Goal: Book appointment/travel/reservation

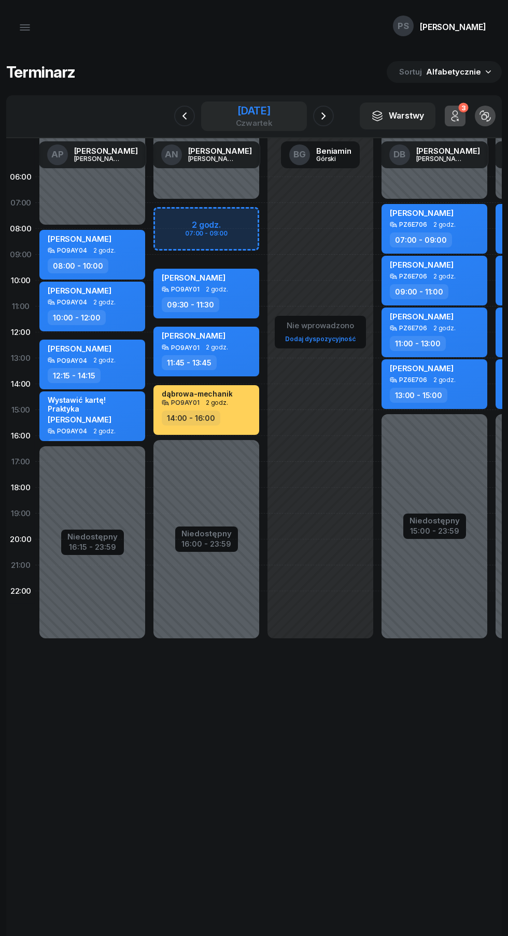
click at [265, 106] on div "[DATE]" at bounding box center [254, 111] width 37 height 10
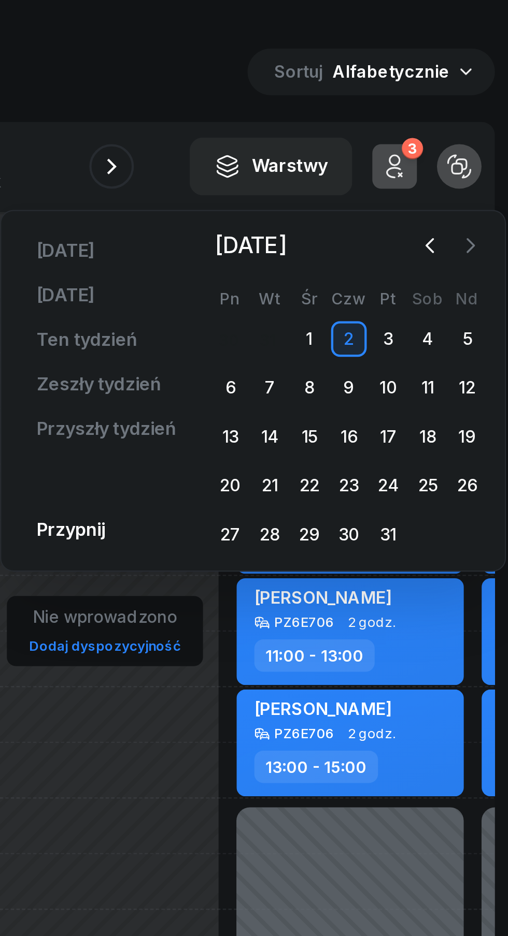
click at [490, 153] on icon "button" at bounding box center [490, 153] width 10 height 10
click at [488, 155] on icon "button" at bounding box center [489, 153] width 3 height 6
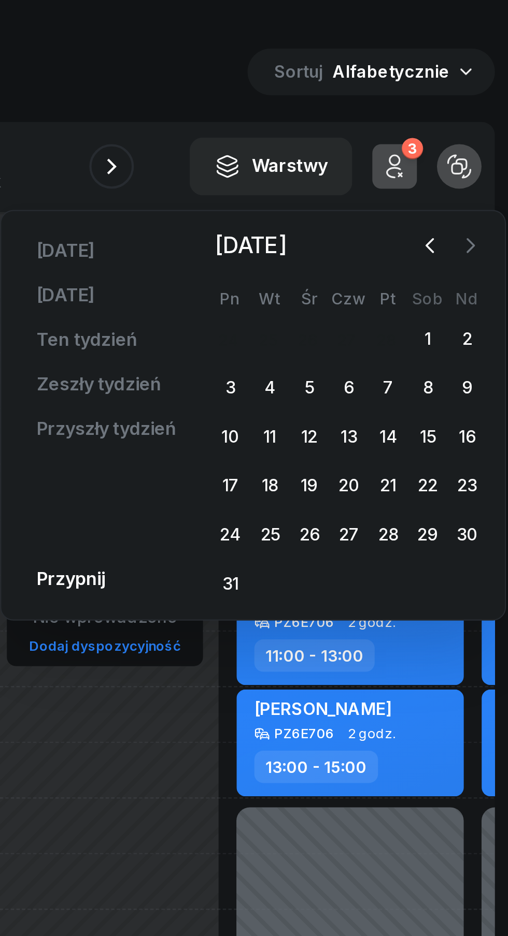
click at [490, 152] on icon "button" at bounding box center [489, 153] width 3 height 6
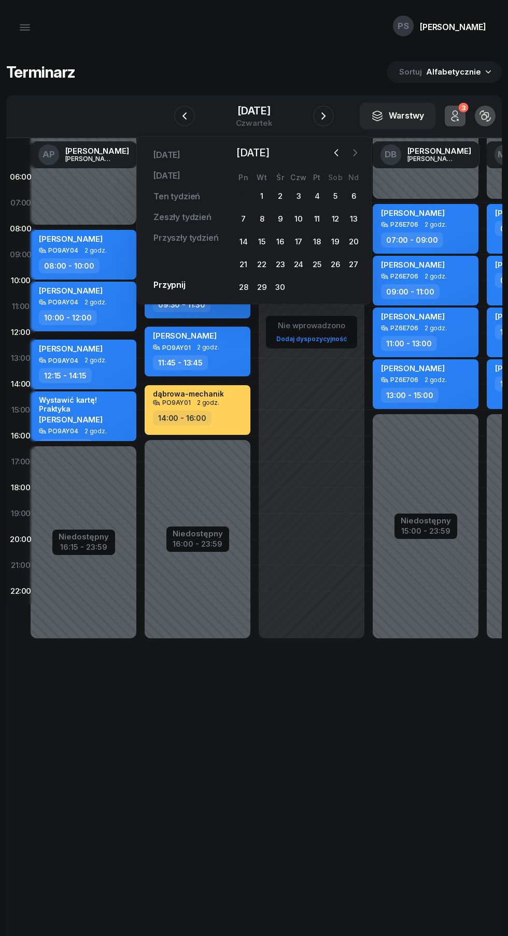
scroll to position [0, 11]
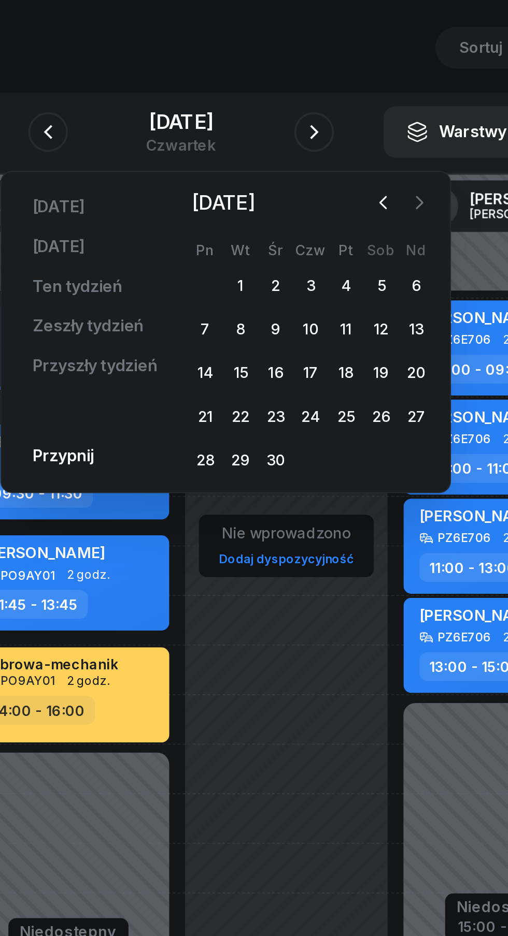
click at [380, 152] on icon "button" at bounding box center [378, 153] width 10 height 10
click at [378, 153] on icon "button" at bounding box center [378, 153] width 10 height 10
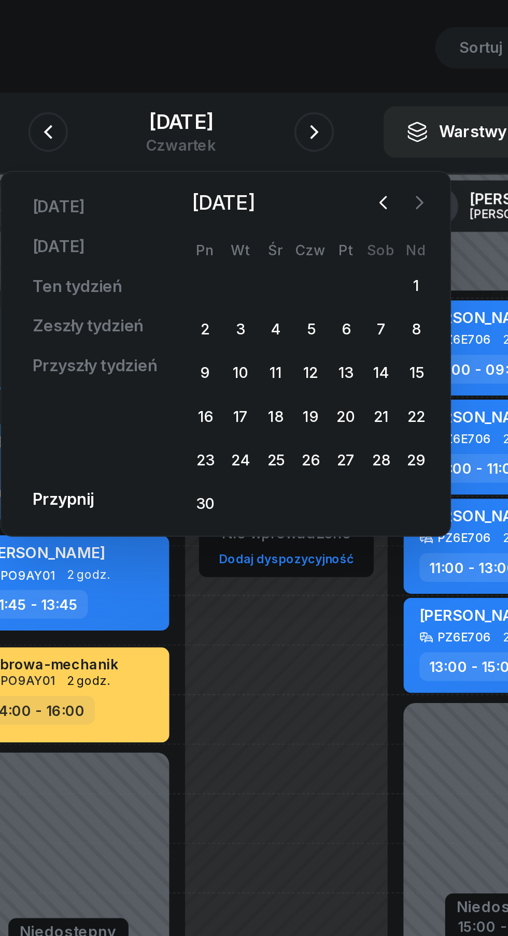
click at [378, 153] on icon "button" at bounding box center [378, 153] width 10 height 10
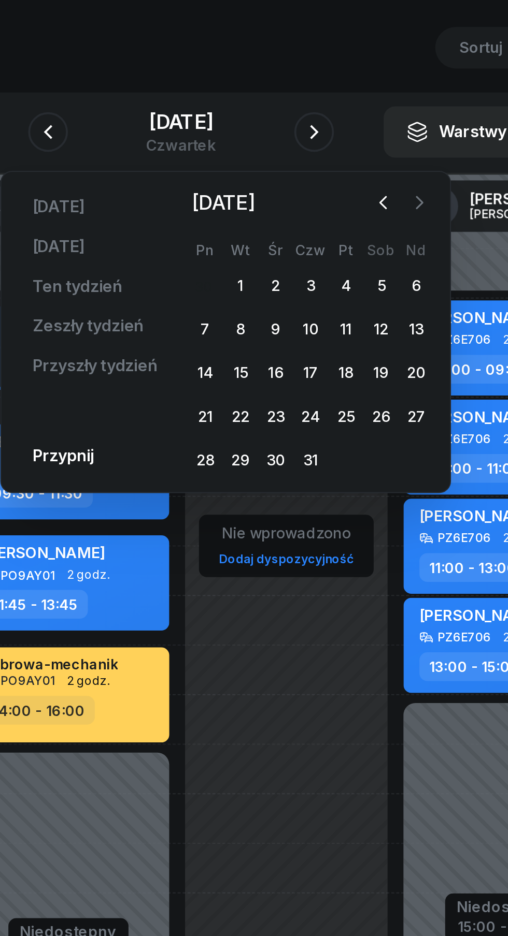
click at [380, 151] on icon "button" at bounding box center [378, 153] width 10 height 10
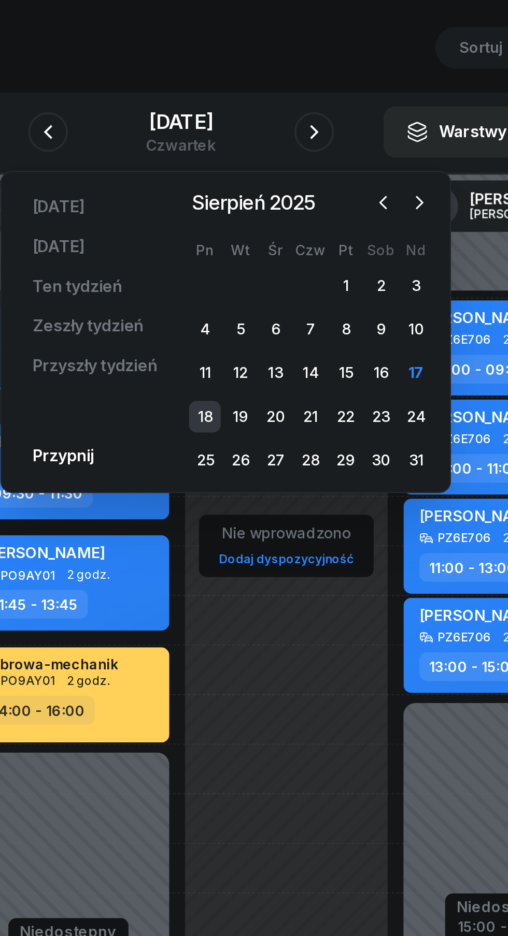
click at [266, 266] on div "18" at bounding box center [266, 264] width 17 height 17
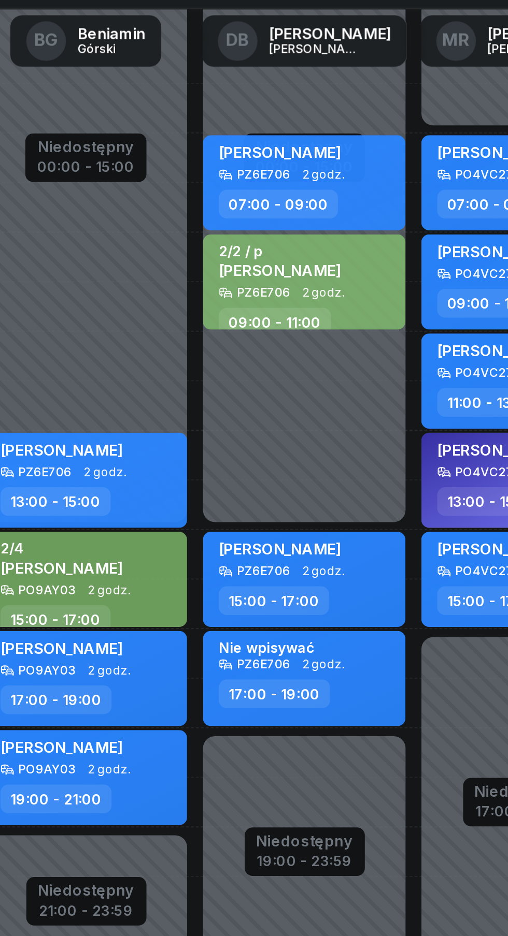
scroll to position [0, 62]
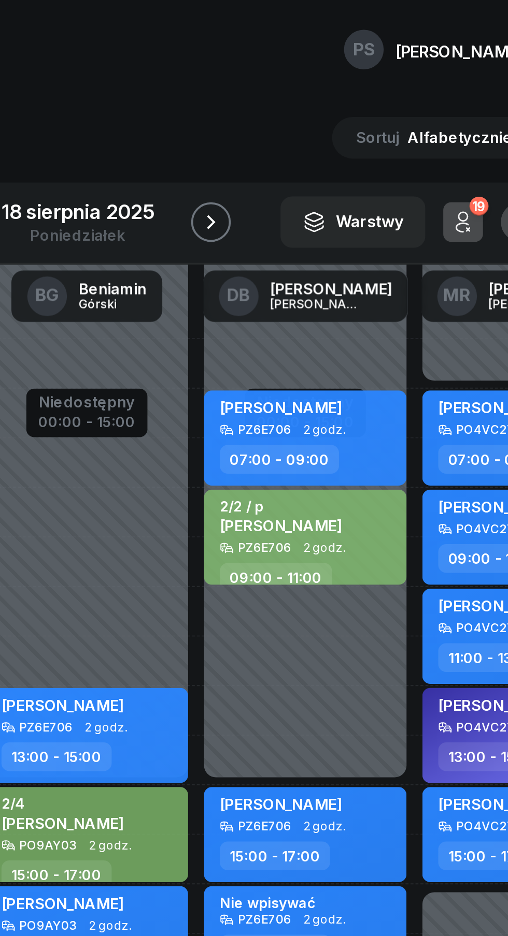
click at [316, 120] on button "button" at bounding box center [323, 116] width 21 height 21
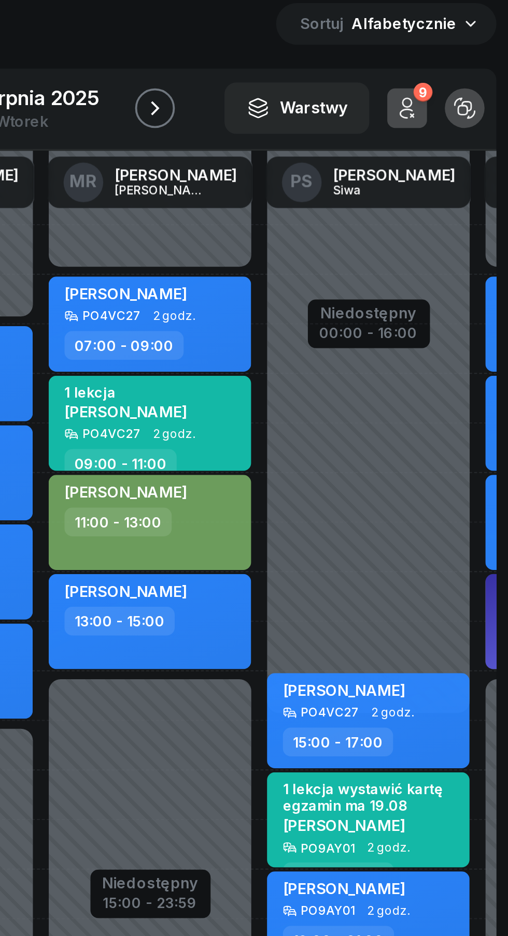
scroll to position [0, 227]
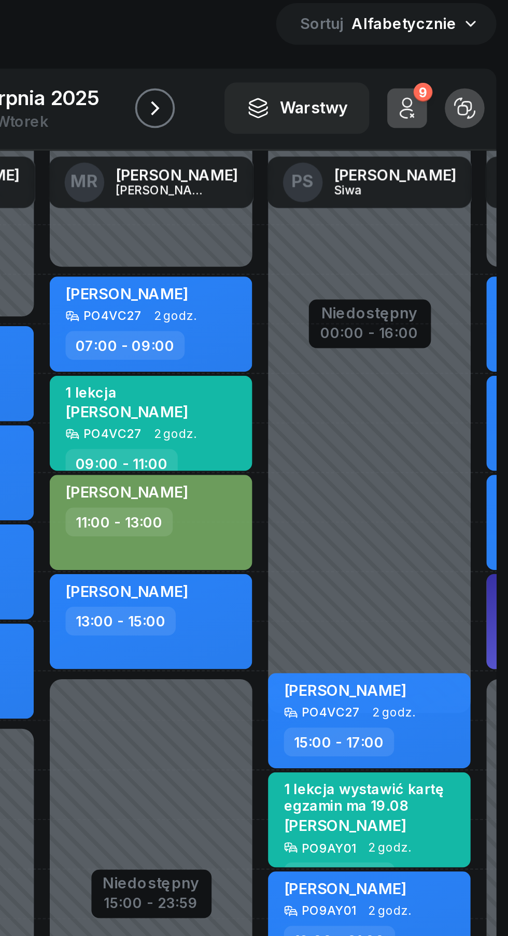
click at [322, 110] on icon "button" at bounding box center [323, 116] width 12 height 12
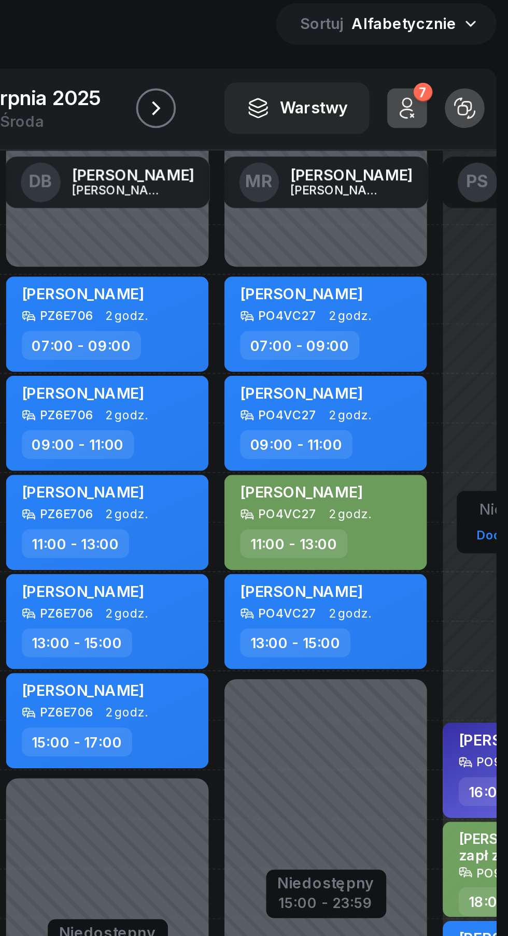
scroll to position [0, 134]
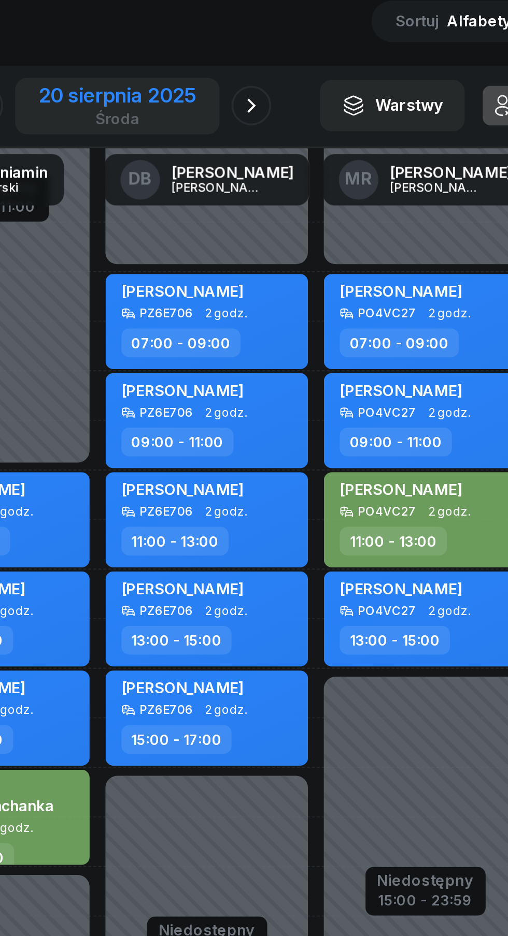
click at [271, 112] on div "20 sierpnia 2025" at bounding box center [254, 111] width 82 height 10
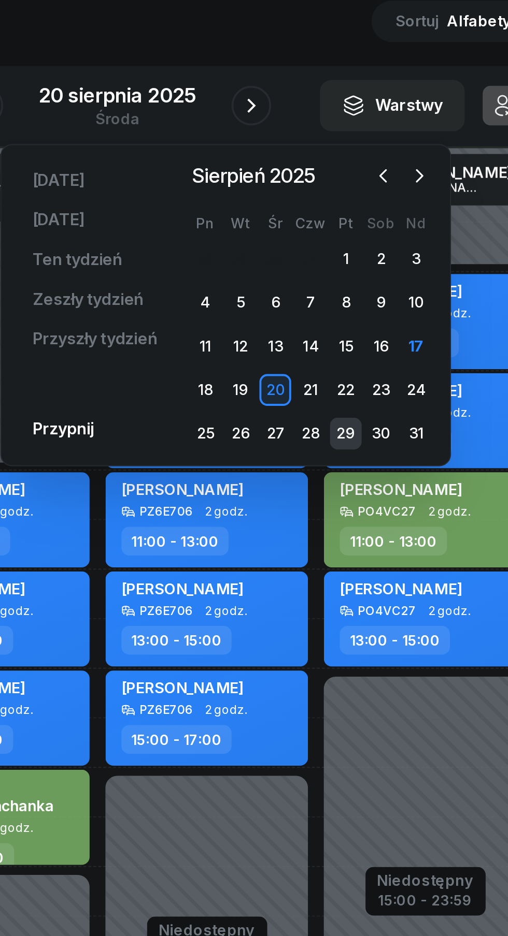
click at [375, 291] on div "29" at bounding box center [373, 287] width 17 height 17
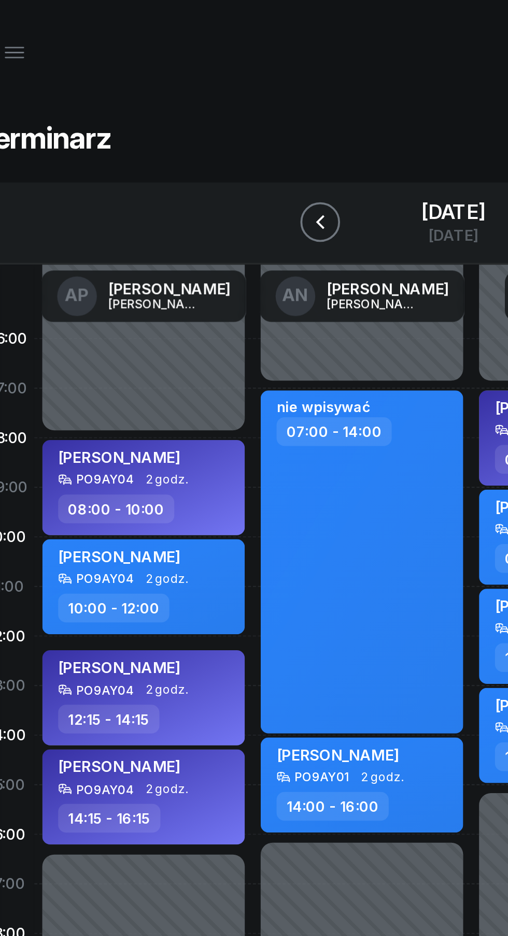
click at [190, 121] on icon "button" at bounding box center [184, 116] width 12 height 12
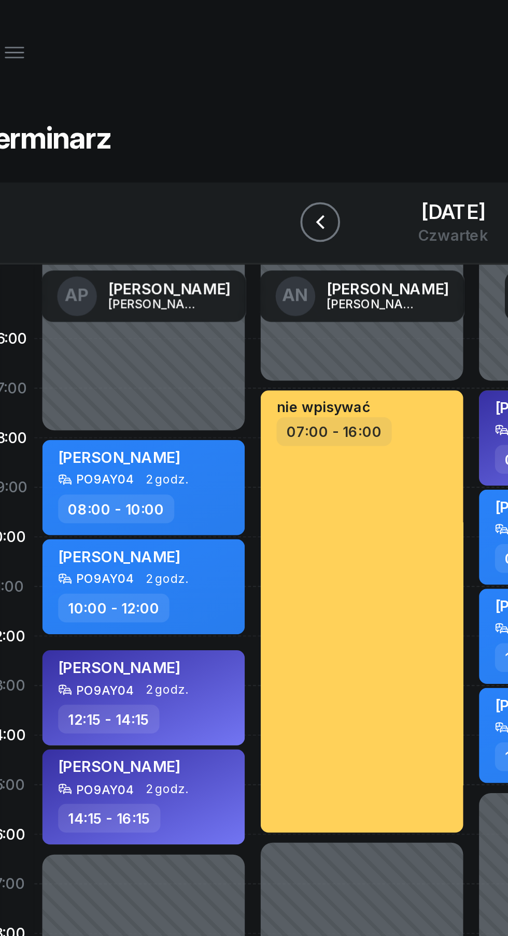
click at [189, 123] on button "button" at bounding box center [184, 116] width 21 height 21
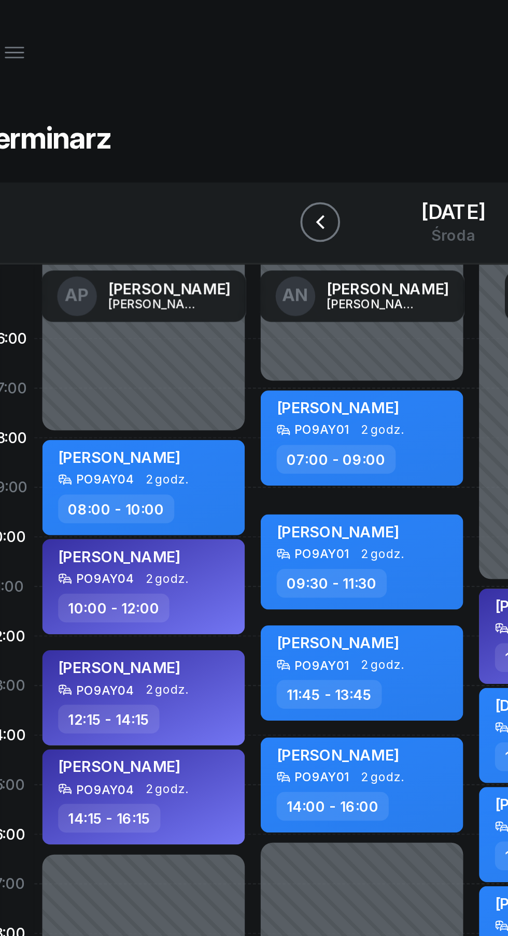
click at [183, 125] on button "button" at bounding box center [184, 116] width 21 height 21
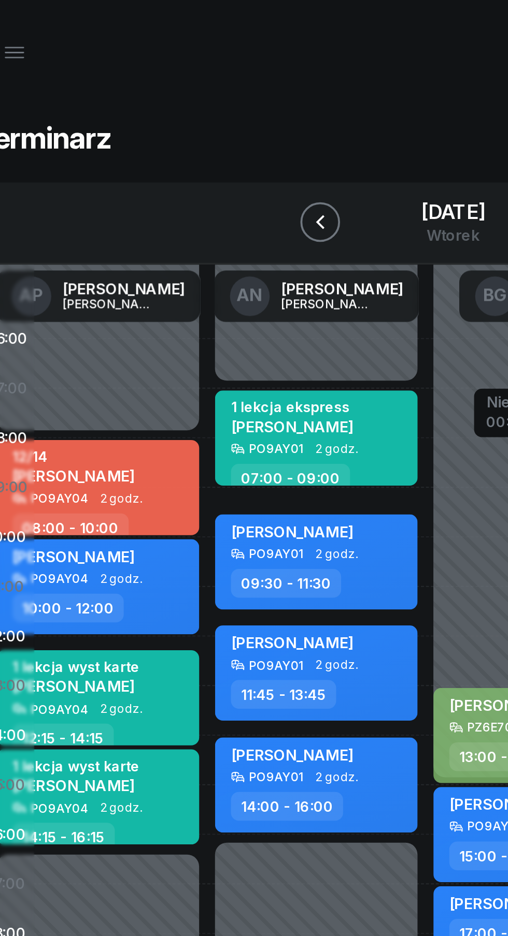
scroll to position [0, 24]
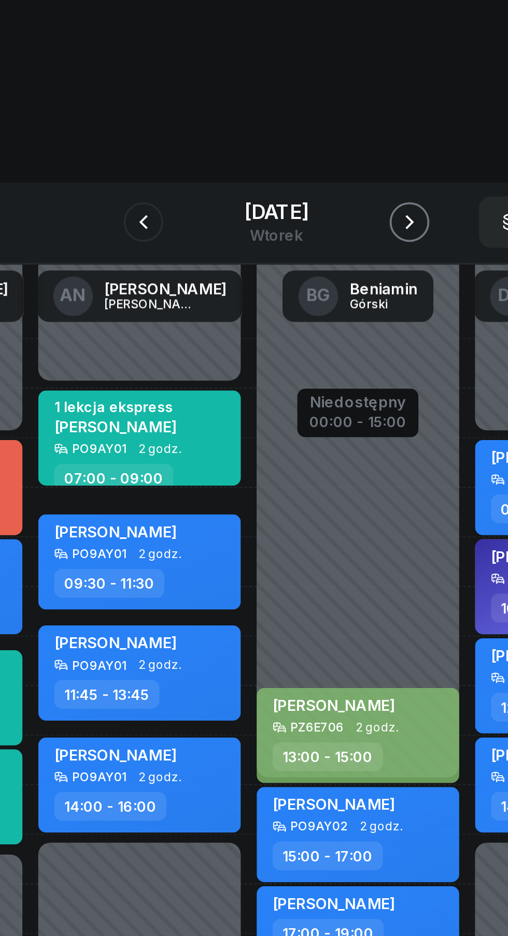
click at [325, 122] on icon "button" at bounding box center [323, 116] width 12 height 12
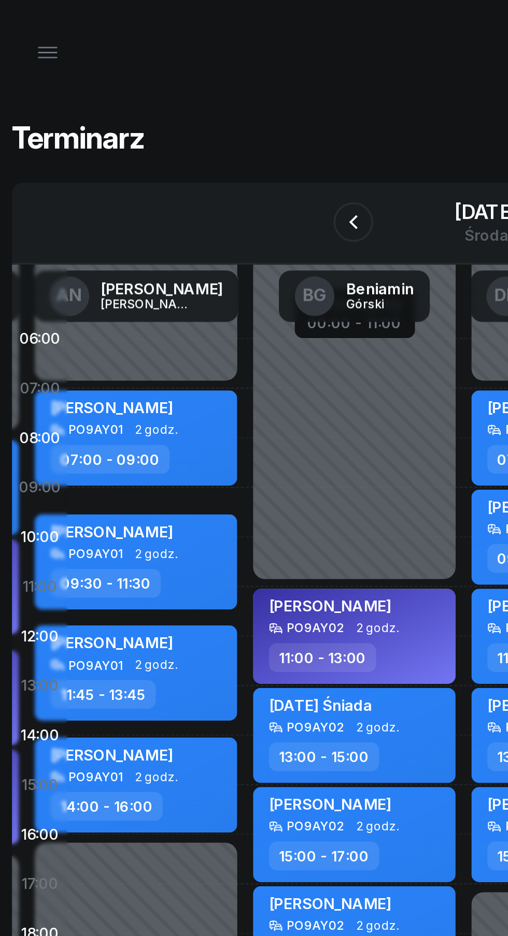
scroll to position [0, 139]
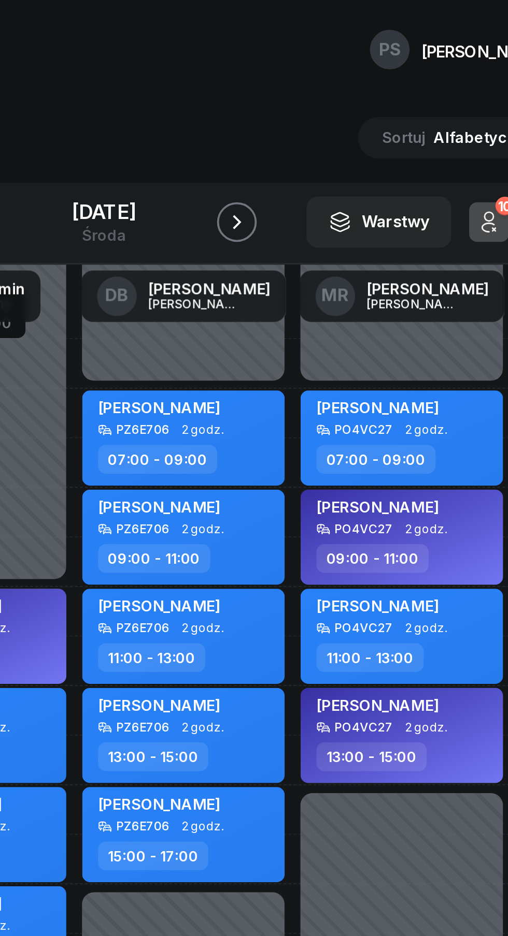
click at [326, 123] on button "button" at bounding box center [323, 116] width 21 height 21
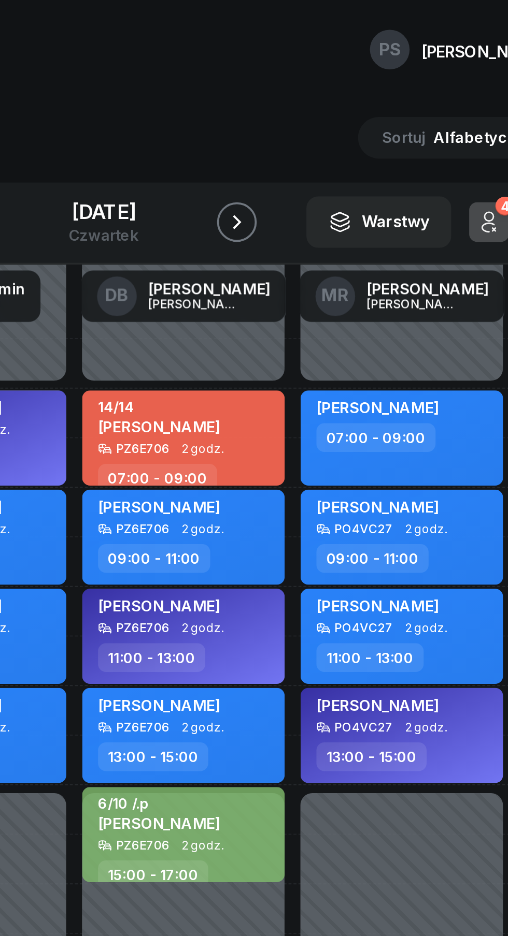
click at [323, 116] on icon "button" at bounding box center [323, 116] width 12 height 12
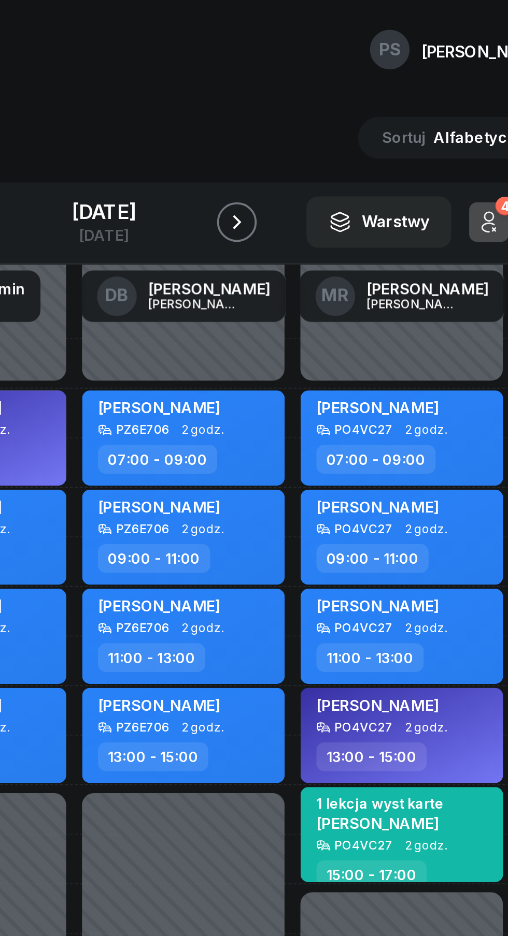
click at [326, 125] on button "button" at bounding box center [323, 116] width 21 height 21
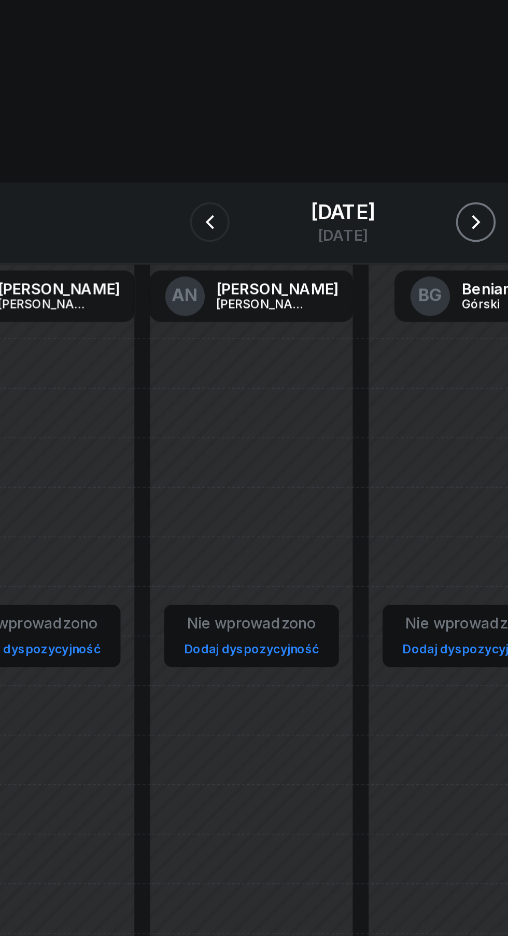
click at [320, 121] on icon "button" at bounding box center [323, 116] width 12 height 12
click at [319, 122] on button "button" at bounding box center [323, 116] width 21 height 21
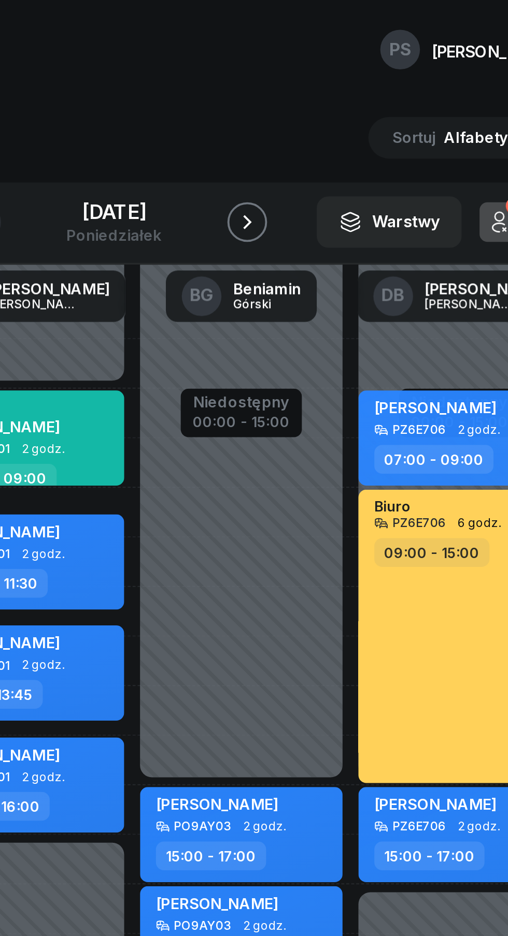
click at [322, 124] on button "button" at bounding box center [323, 116] width 21 height 21
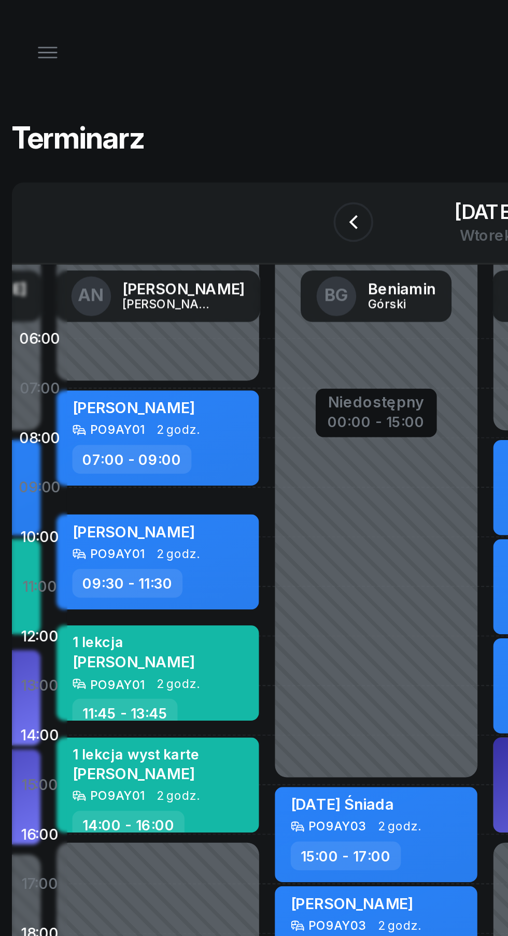
scroll to position [0, 125]
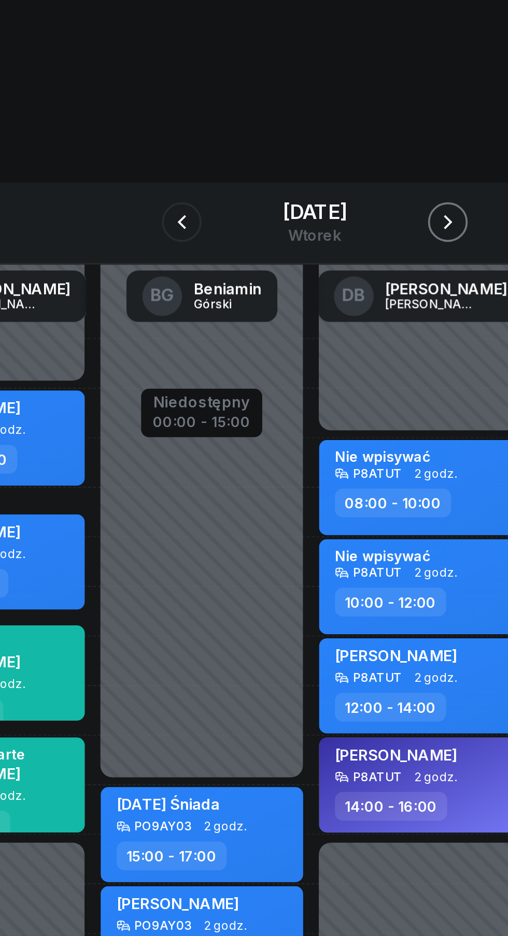
click at [323, 120] on icon "button" at bounding box center [323, 116] width 12 height 12
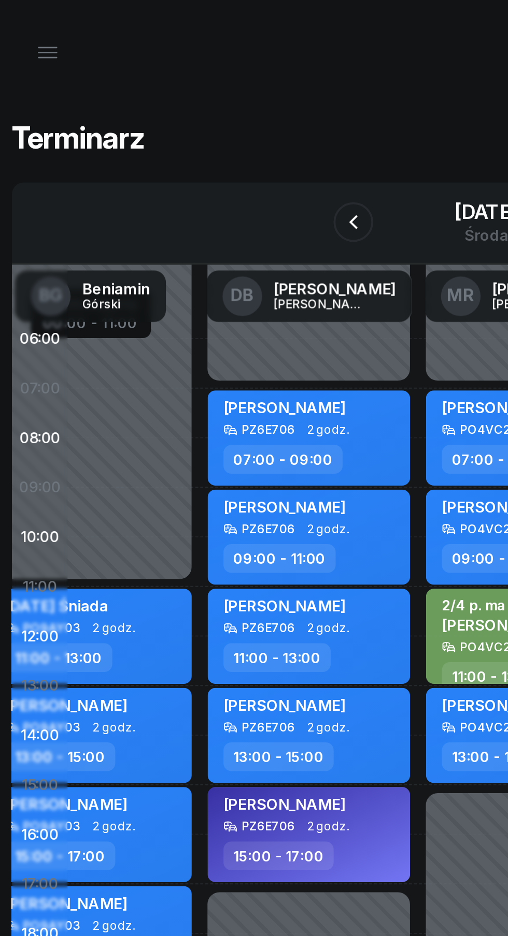
scroll to position [0, 273]
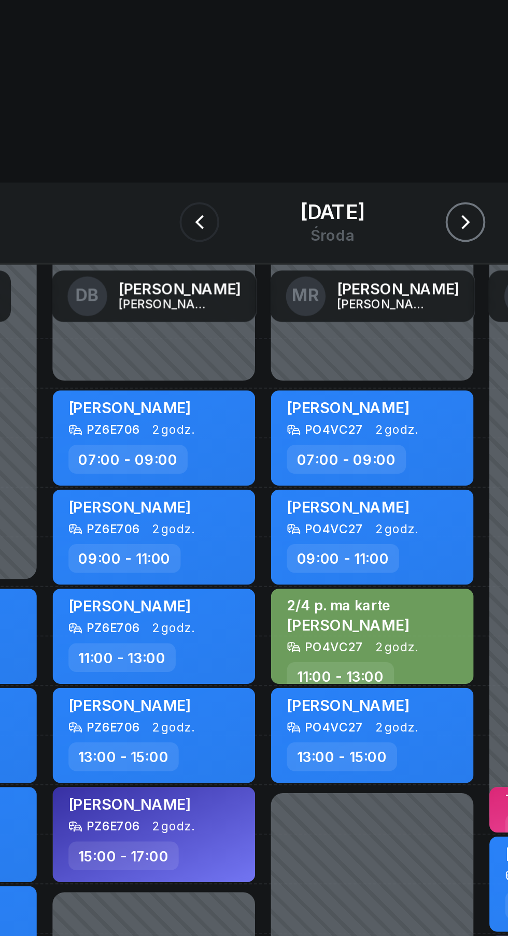
click at [323, 117] on icon "button" at bounding box center [323, 116] width 12 height 12
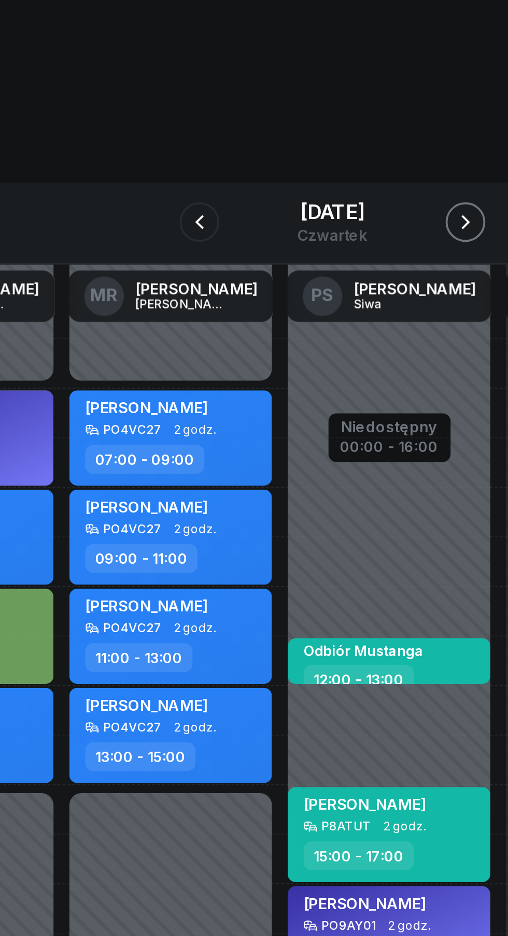
scroll to position [0, 382]
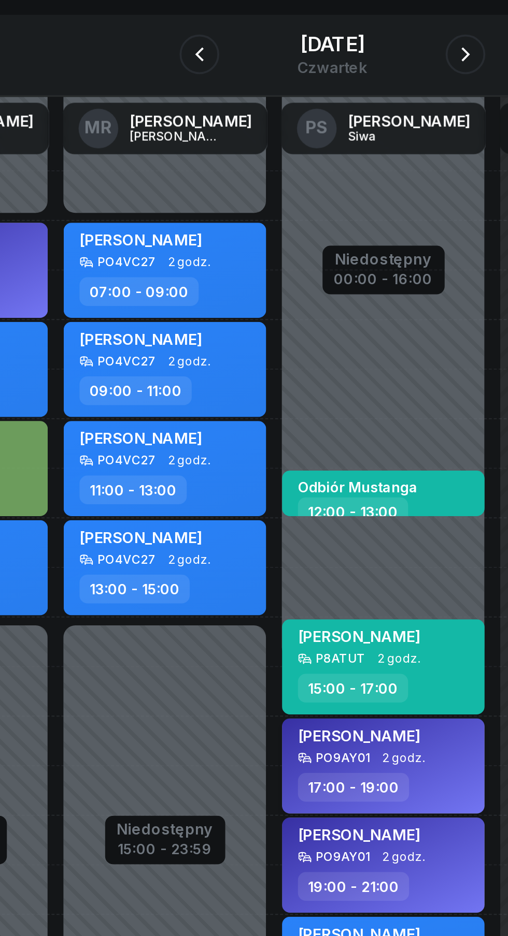
click at [279, 489] on div "[PERSON_NAME] PO9AY01 2 godz. 17:00 - 19:00" at bounding box center [280, 488] width 106 height 50
select select "17"
select select "19"
